Goal: Information Seeking & Learning: Learn about a topic

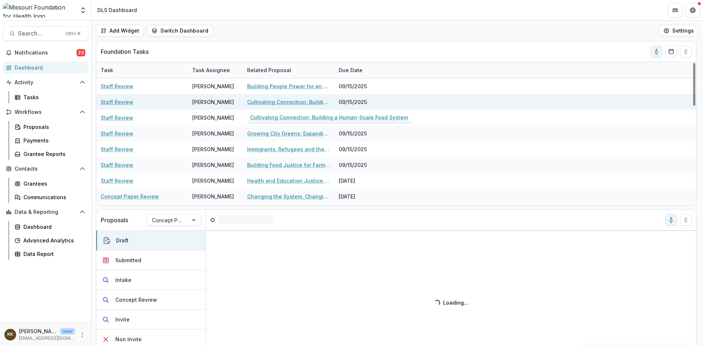
click at [274, 103] on link "Cultivating Connection: Building a Human-Scale Food System" at bounding box center [288, 102] width 83 height 8
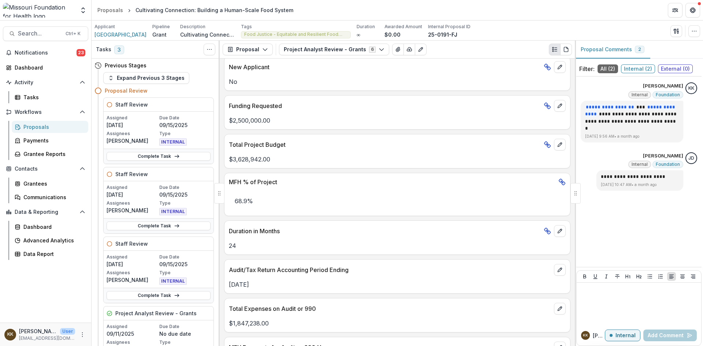
scroll to position [513, 0]
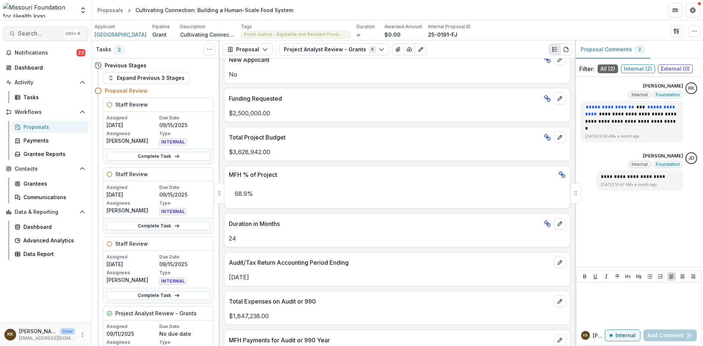
click at [30, 34] on span "Search..." at bounding box center [39, 33] width 43 height 7
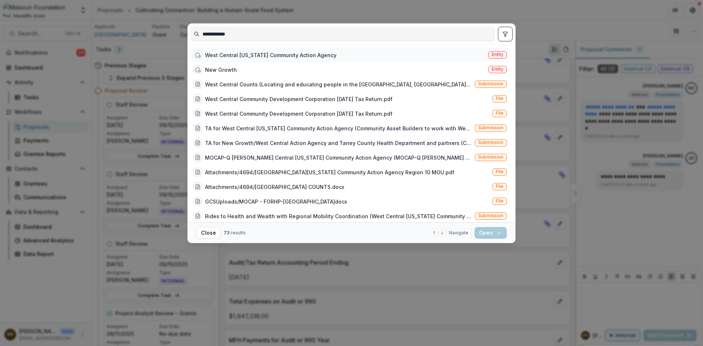
type input "**********"
click at [319, 55] on div "West Central [US_STATE] Community Action Agency" at bounding box center [271, 55] width 132 height 8
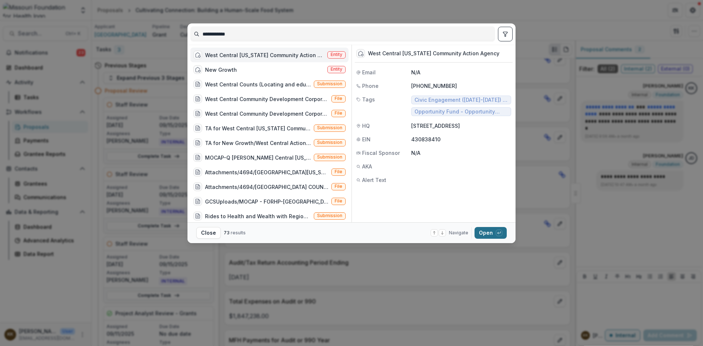
click at [482, 234] on button "Open with enter key" at bounding box center [491, 233] width 32 height 12
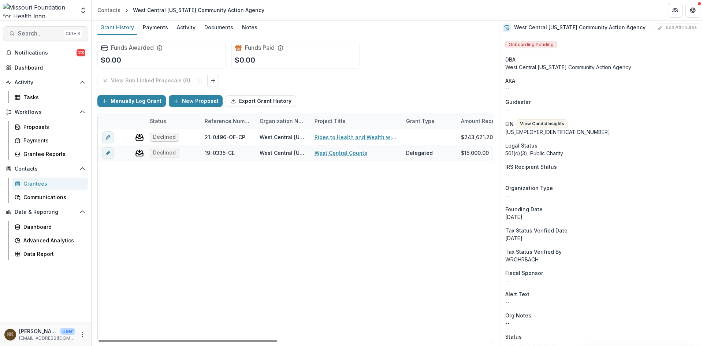
click at [42, 32] on span "Search..." at bounding box center [39, 33] width 43 height 7
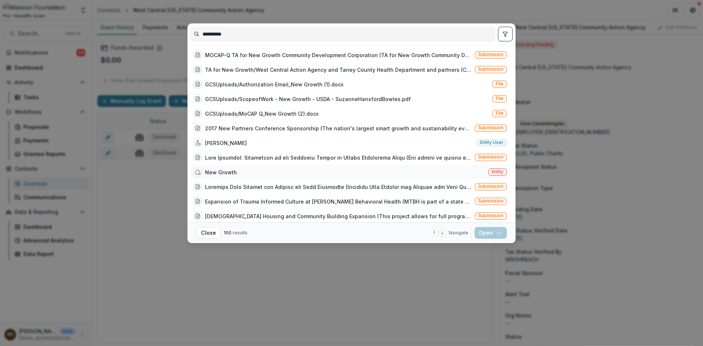
type input "**********"
click at [223, 174] on div "New Growth" at bounding box center [221, 173] width 32 height 8
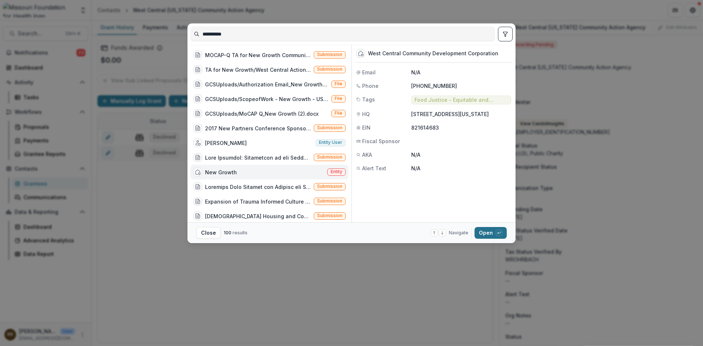
click at [484, 232] on button "Open with enter key" at bounding box center [491, 233] width 32 height 12
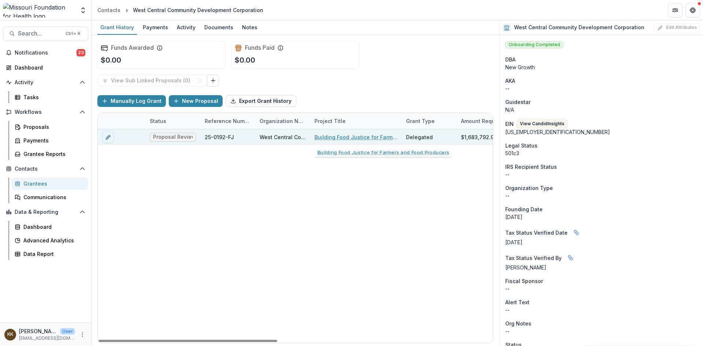
click at [347, 134] on link "Building Food Justice for Farmers and Food Producers" at bounding box center [356, 137] width 83 height 8
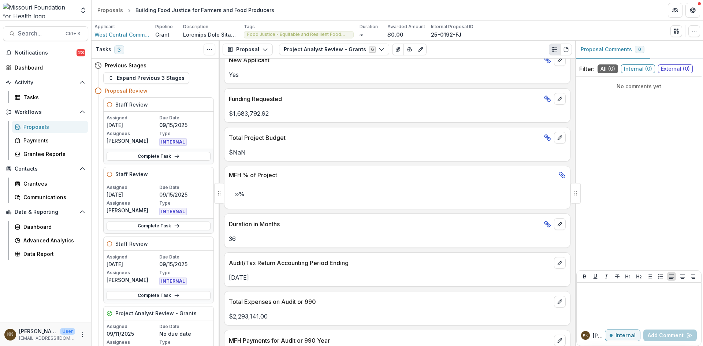
scroll to position [513, 0]
